Goal: Connect with others: Participate in discussion

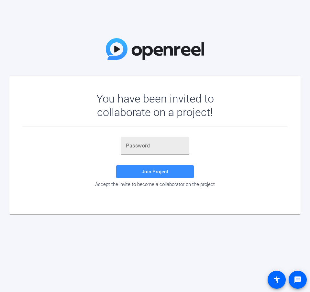
click at [149, 145] on input "text" at bounding box center [155, 146] width 58 height 8
paste input "RfO_Xn"
type input "RfO_Xn"
click at [159, 167] on span at bounding box center [155, 172] width 78 height 16
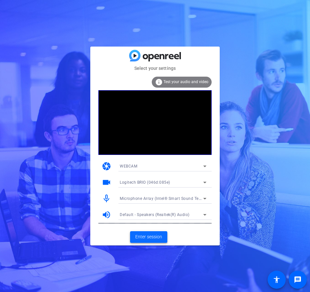
click at [160, 235] on span "Enter session" at bounding box center [148, 236] width 27 height 7
